Goal: Use online tool/utility: Utilize a website feature to perform a specific function

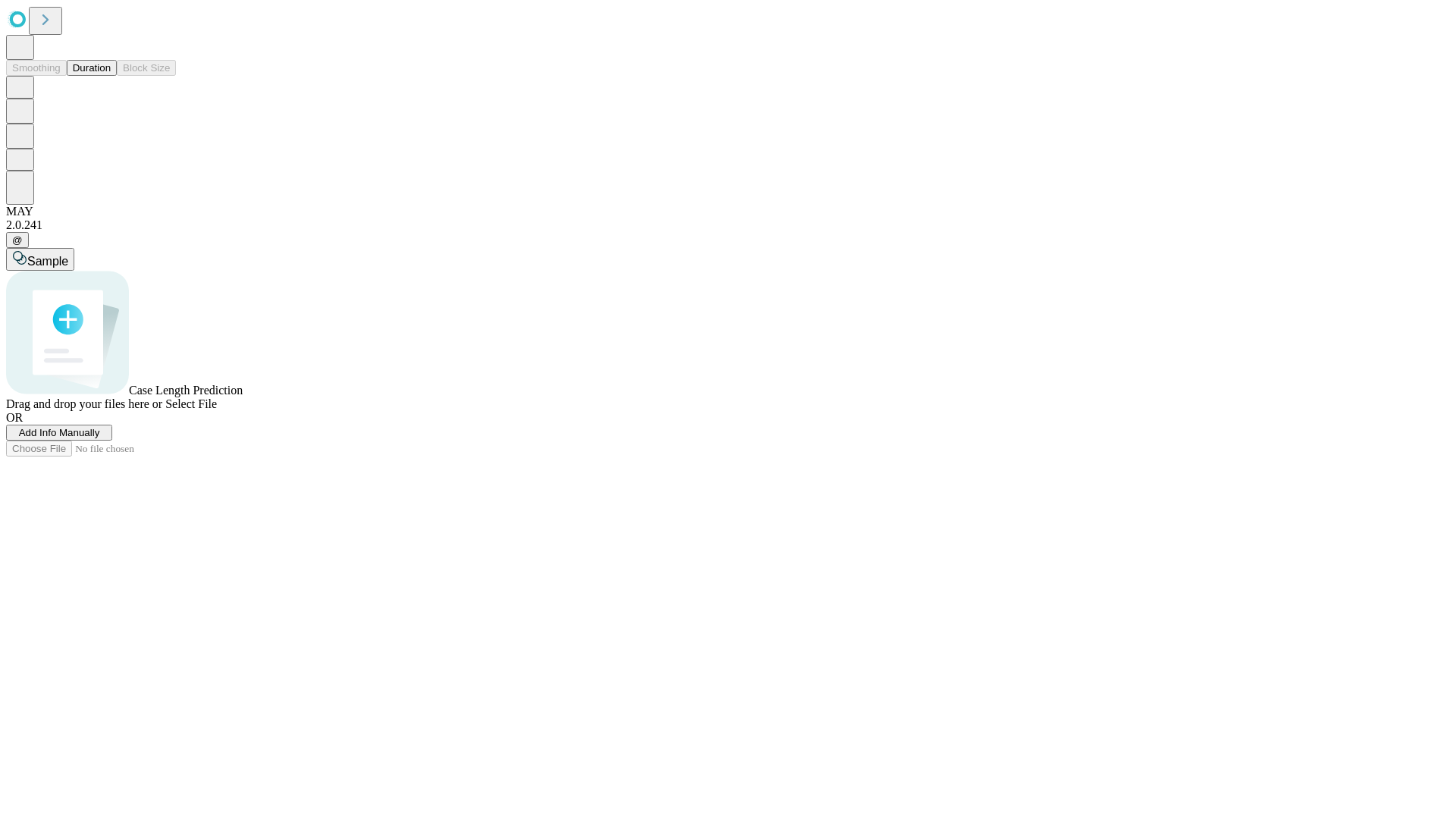
click at [100, 438] on span "Add Info Manually" at bounding box center [59, 432] width 81 height 11
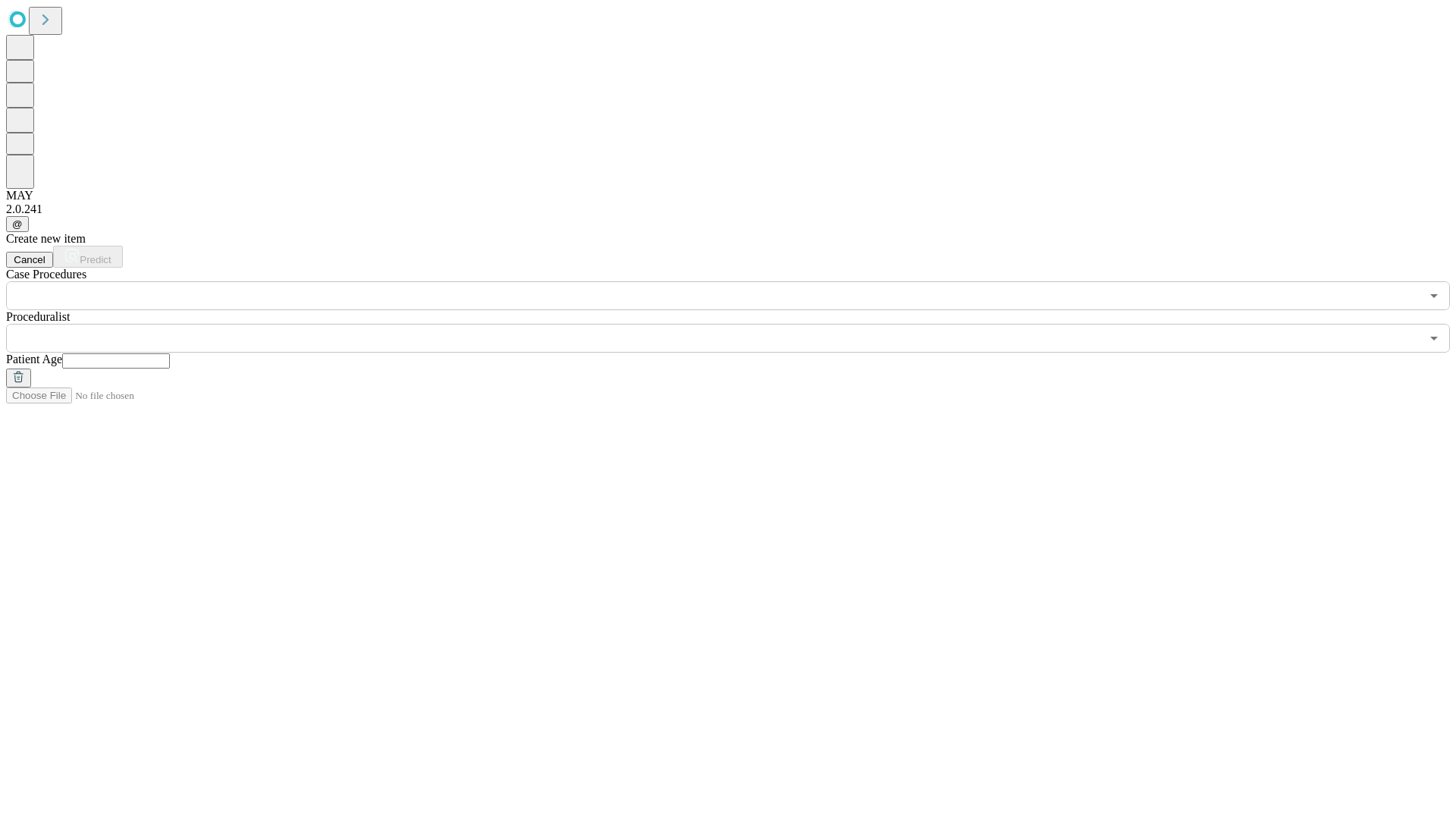
click at [170, 354] on input "text" at bounding box center [116, 361] width 108 height 15
type input "**"
click at [739, 324] on input "text" at bounding box center [713, 338] width 1414 height 29
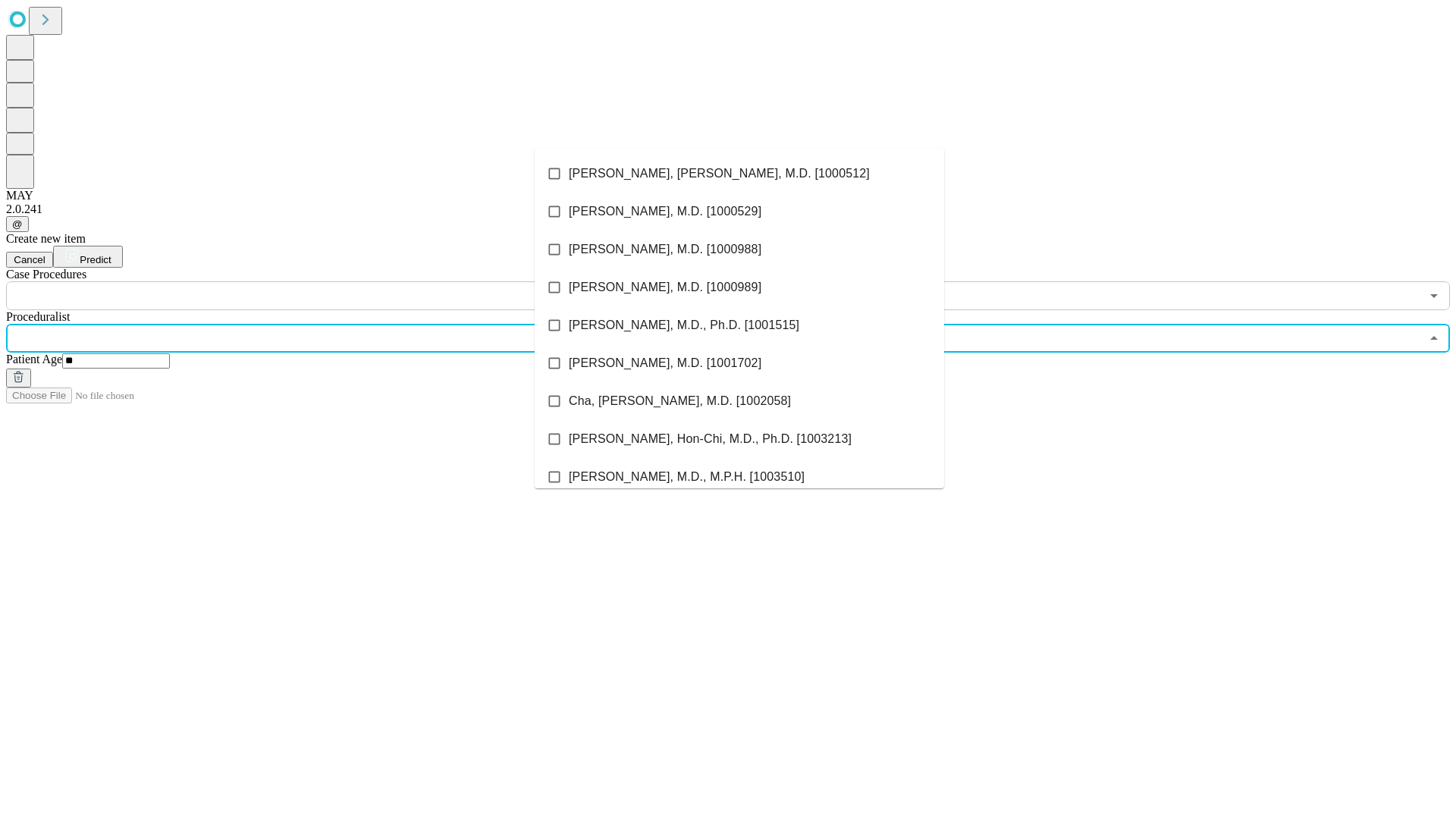
click at [739, 173] on li "[PERSON_NAME], [PERSON_NAME], M.D. [1000512]" at bounding box center [740, 174] width 410 height 38
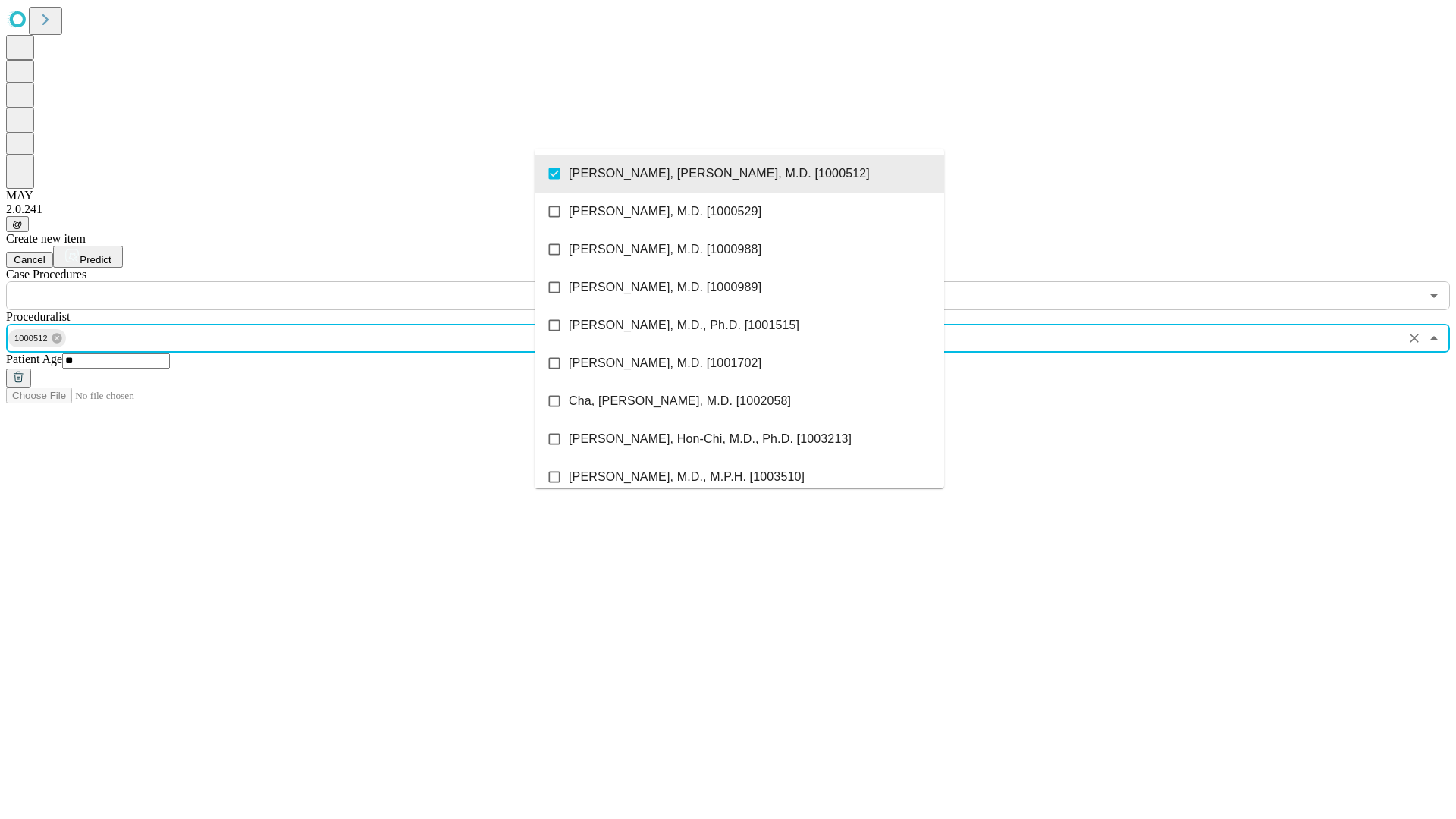
click at [319, 281] on input "text" at bounding box center [713, 295] width 1414 height 29
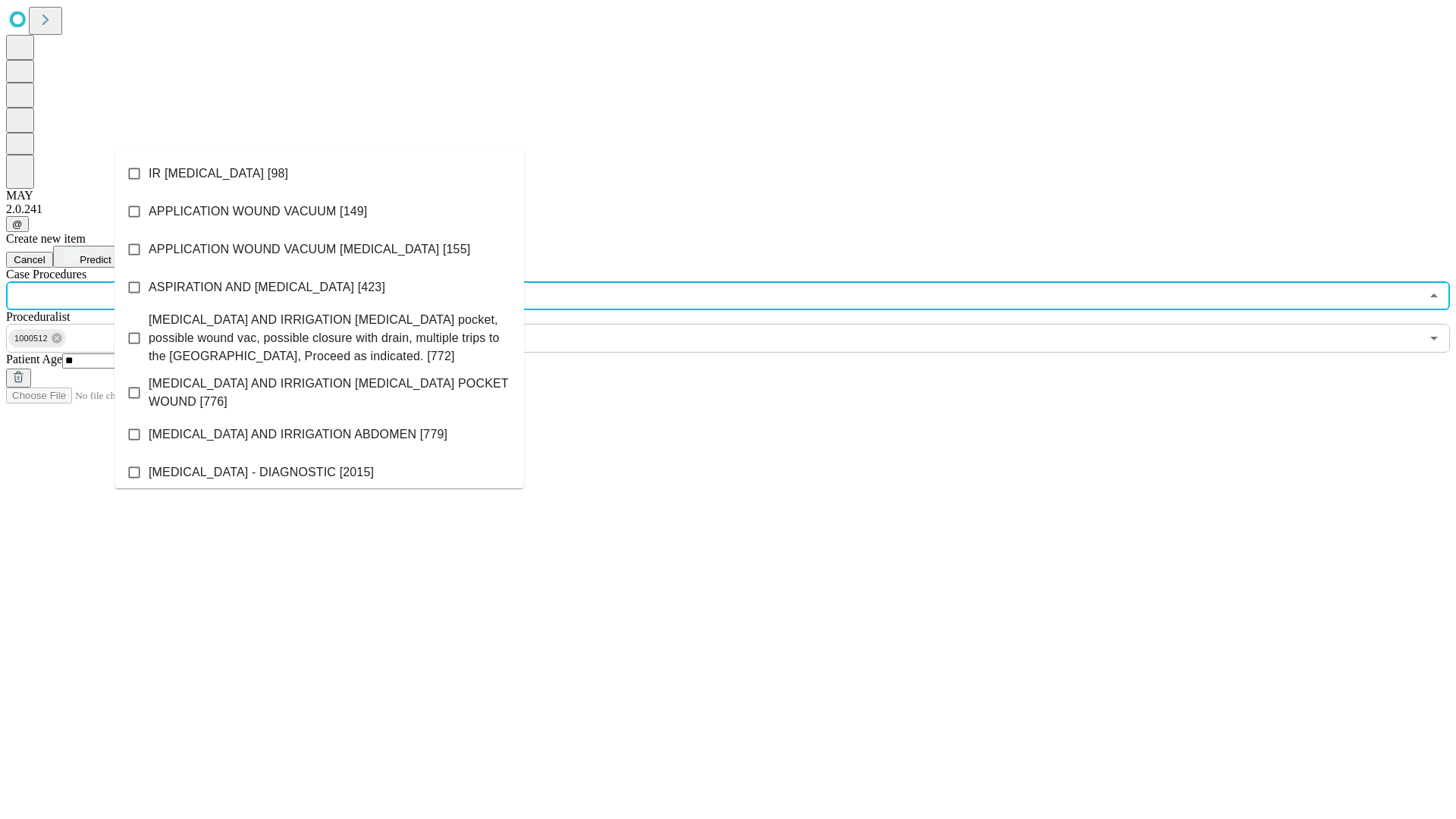
click at [319, 173] on li "IR [MEDICAL_DATA] [98]" at bounding box center [319, 174] width 410 height 38
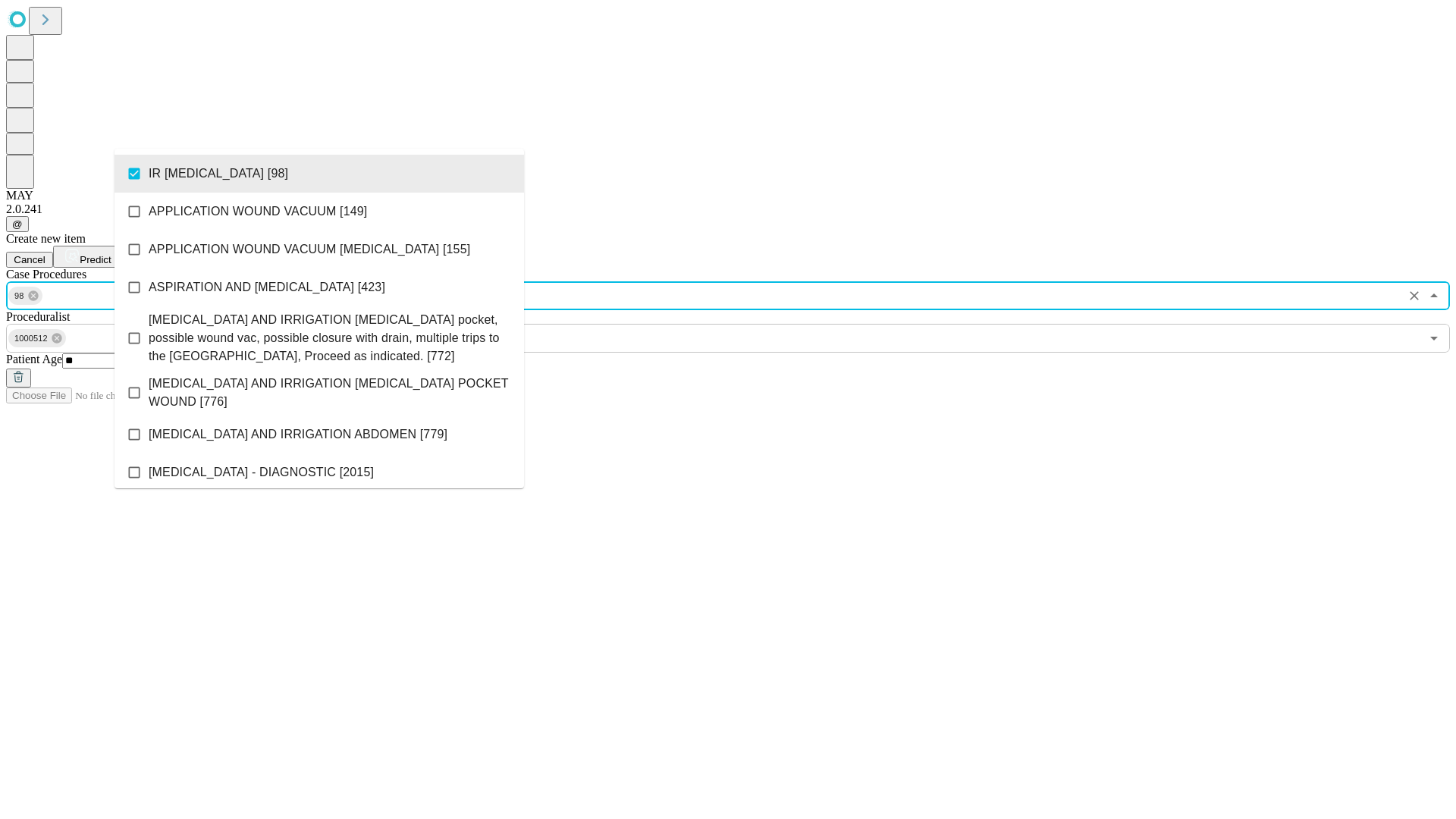
click at [111, 254] on span "Predict" at bounding box center [95, 260] width 31 height 11
